Goal: Use online tool/utility: Utilize a website feature to perform a specific function

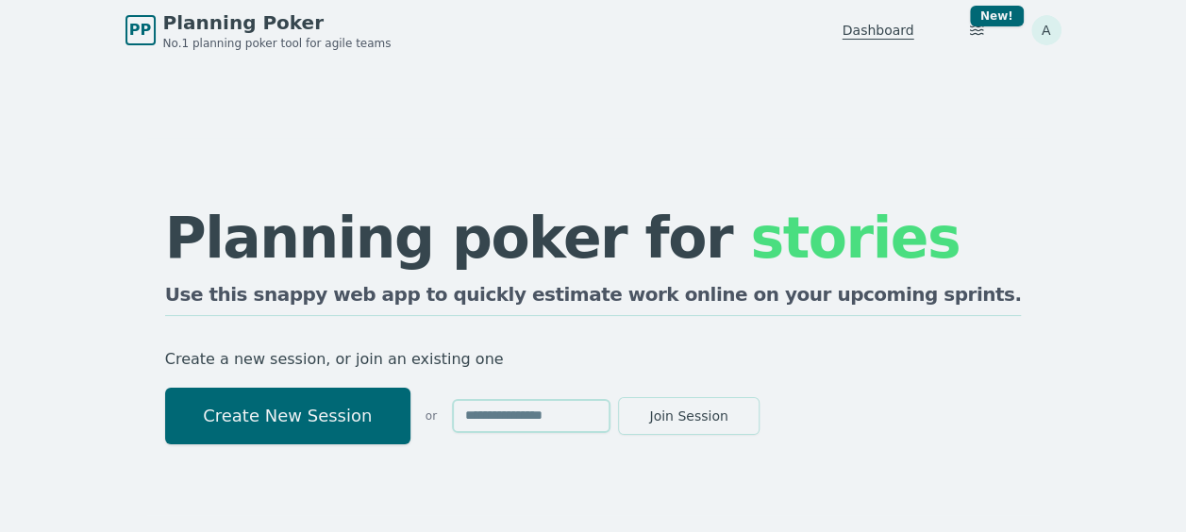
click at [862, 28] on link "Dashboard" at bounding box center [879, 30] width 72 height 19
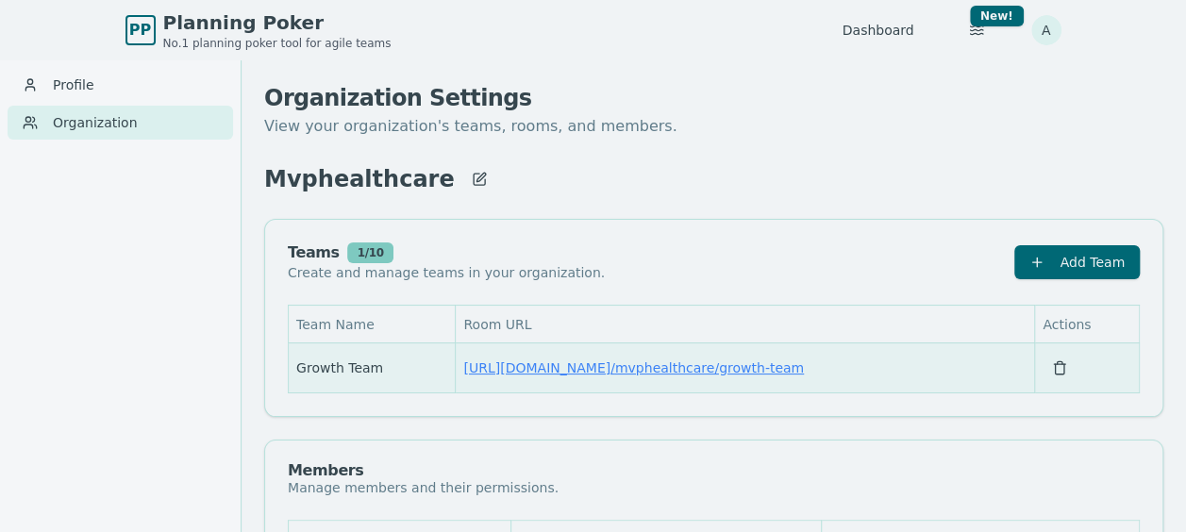
click at [612, 368] on link "[URL][DOMAIN_NAME] / mvphealthcare/growth-team" at bounding box center [633, 367] width 341 height 15
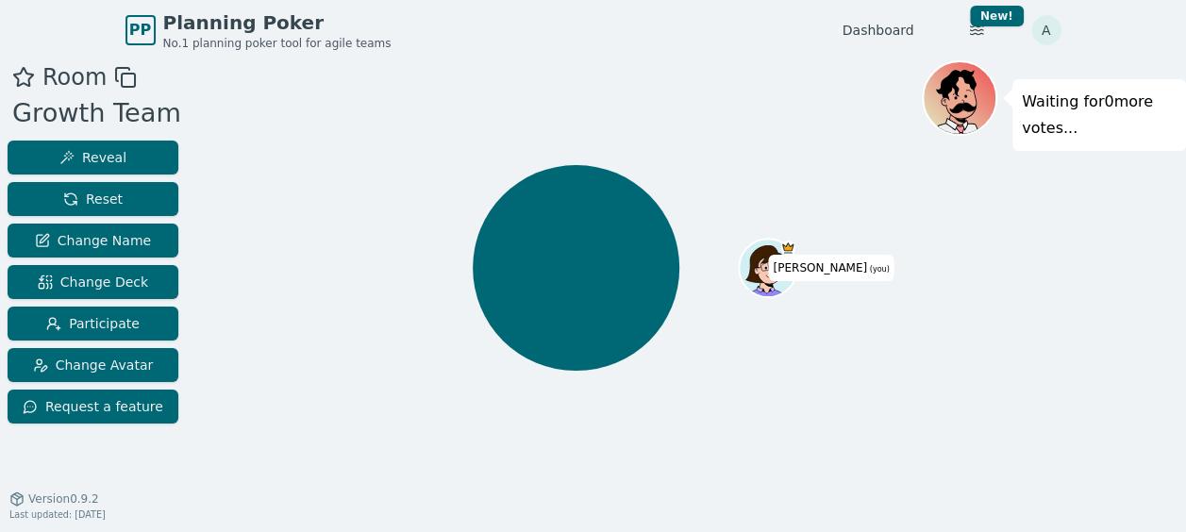
click at [125, 80] on icon at bounding box center [125, 77] width 23 height 23
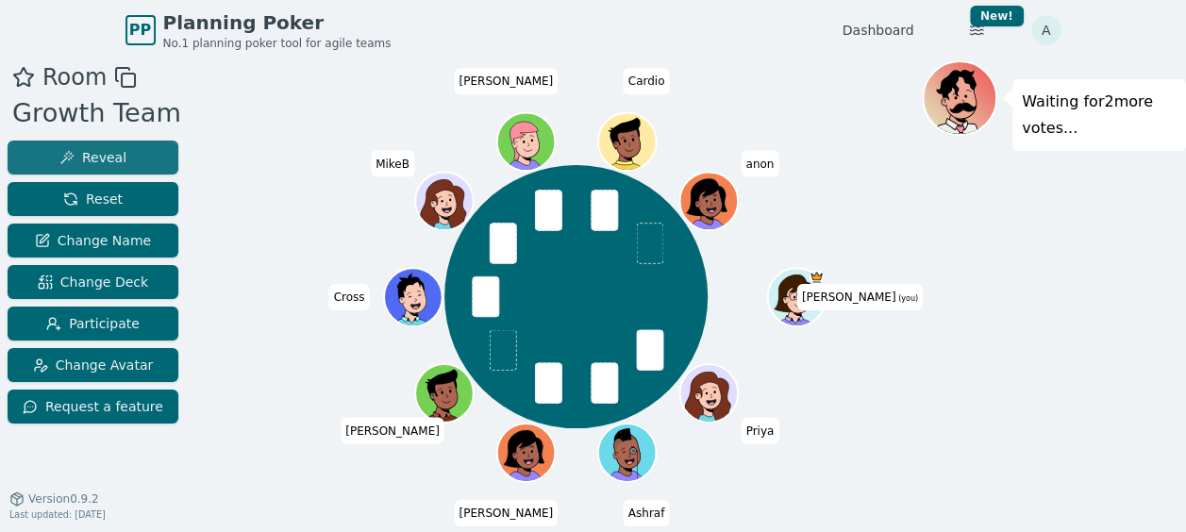
click at [77, 153] on span "Reveal" at bounding box center [92, 157] width 67 height 19
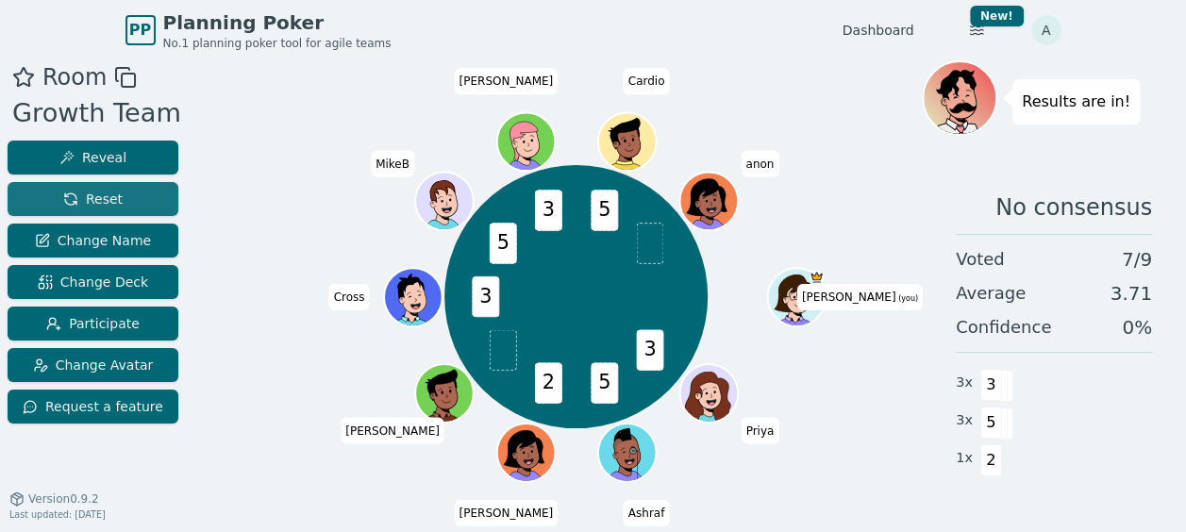
click at [136, 196] on button "Reset" at bounding box center [93, 199] width 171 height 34
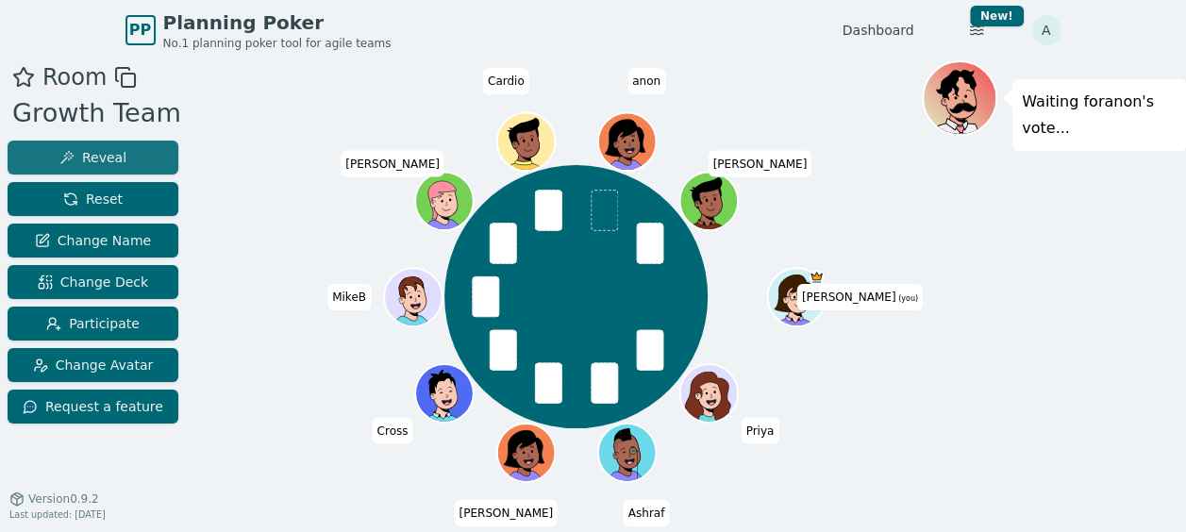
click at [125, 157] on button "Reveal" at bounding box center [93, 158] width 171 height 34
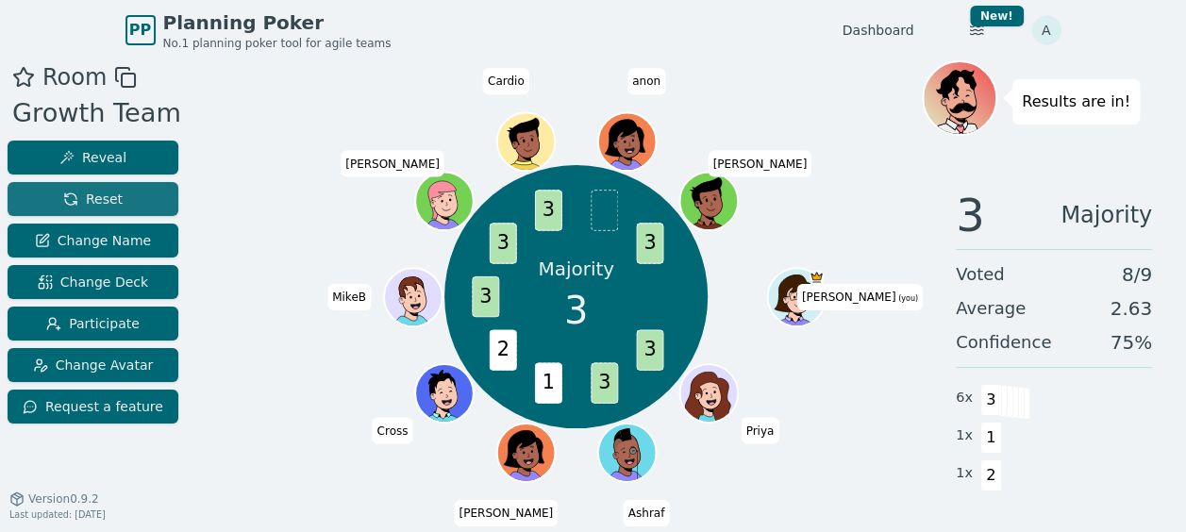
click at [119, 197] on button "Reset" at bounding box center [93, 199] width 171 height 34
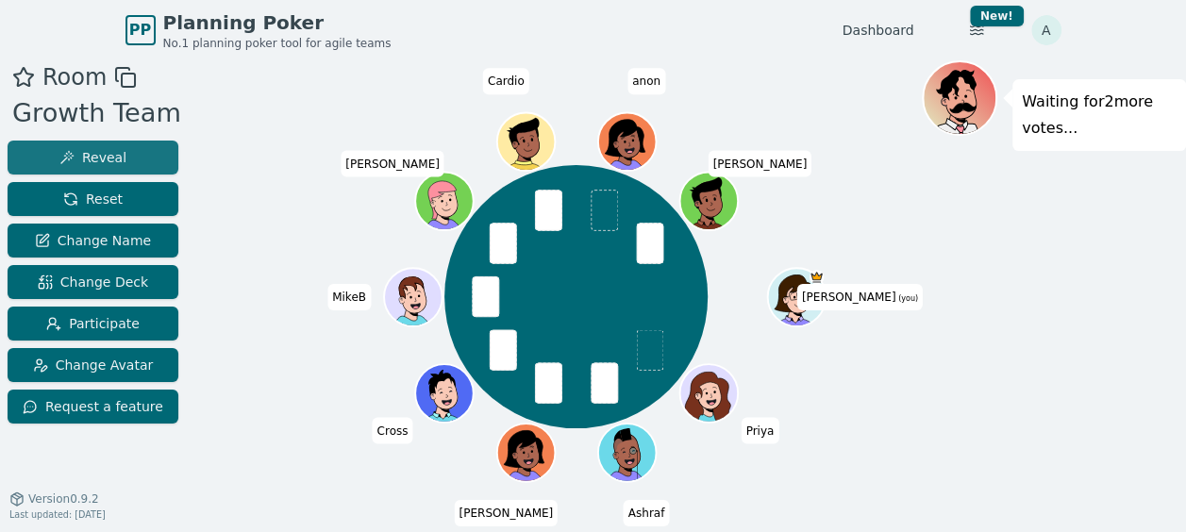
click at [122, 152] on button "Reveal" at bounding box center [93, 158] width 171 height 34
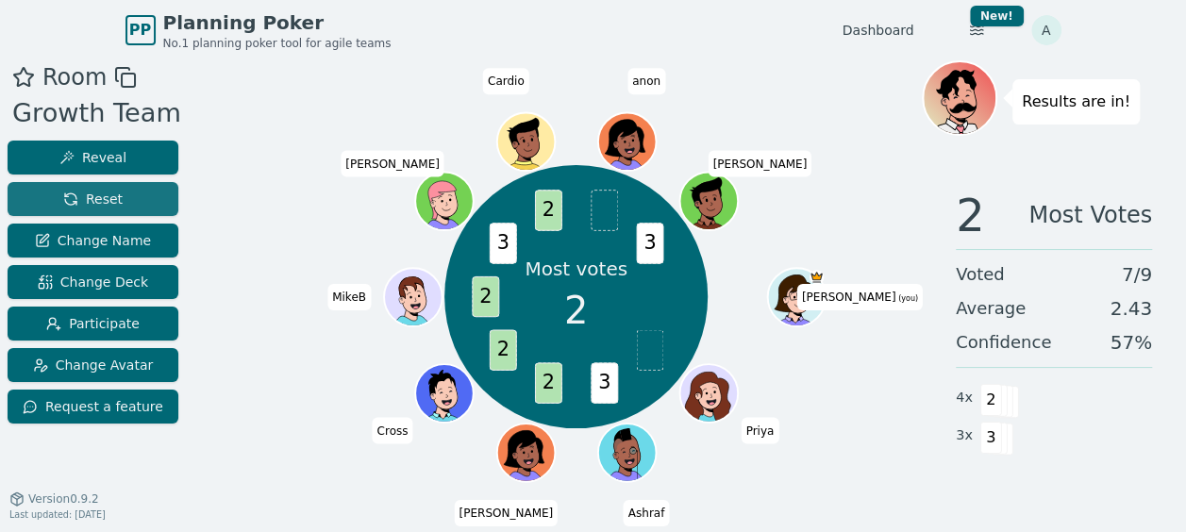
click at [117, 188] on button "Reset" at bounding box center [93, 199] width 171 height 34
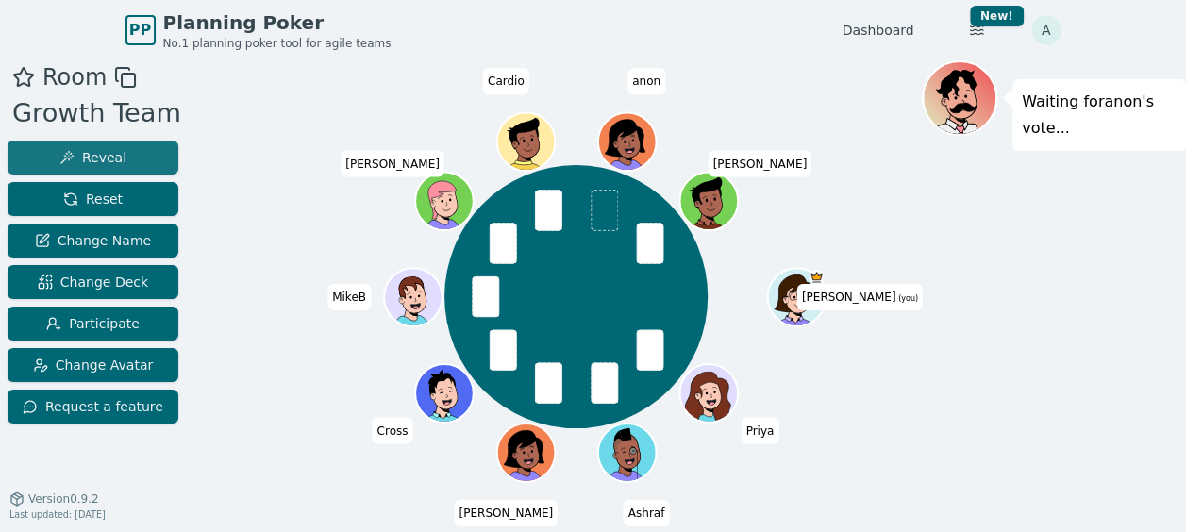
click at [110, 157] on span "Reveal" at bounding box center [92, 157] width 67 height 19
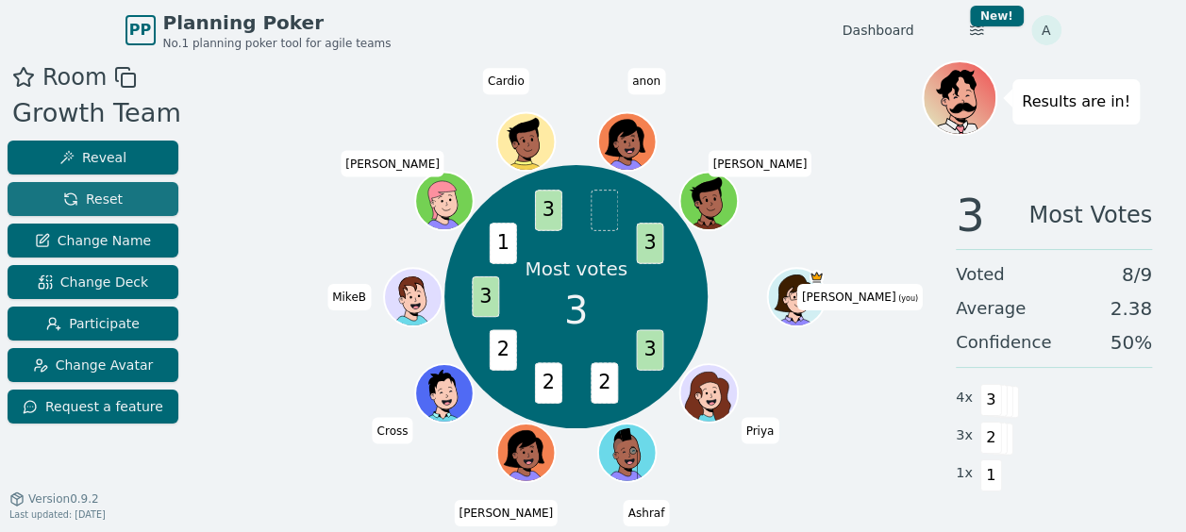
click at [105, 191] on span "Reset" at bounding box center [92, 199] width 59 height 19
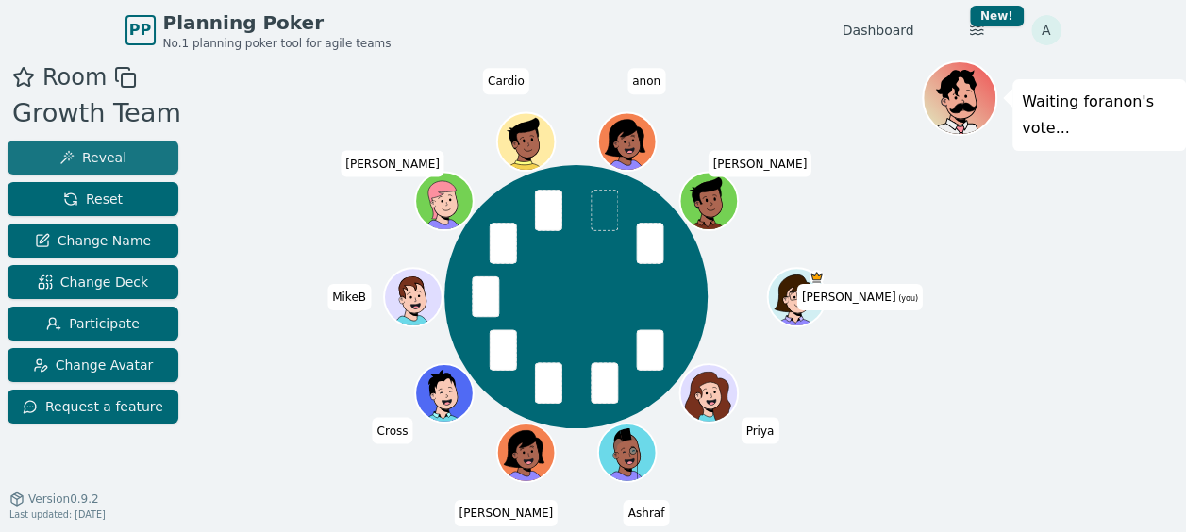
click at [92, 154] on span "Reveal" at bounding box center [92, 157] width 67 height 19
